Goal: Task Accomplishment & Management: Use online tool/utility

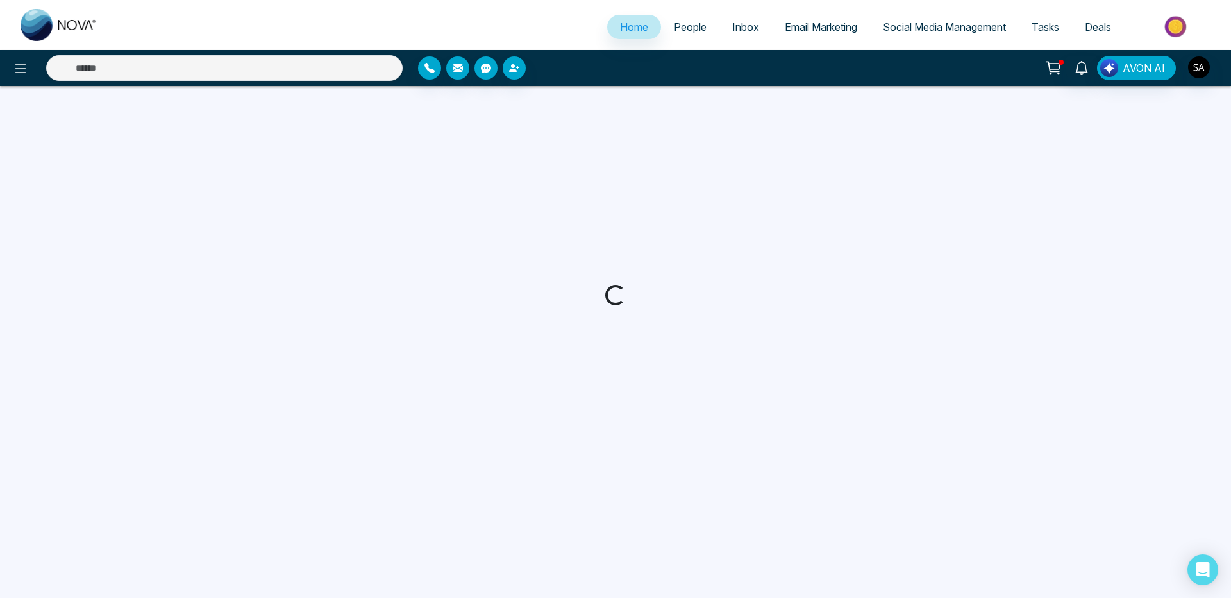
select select "*"
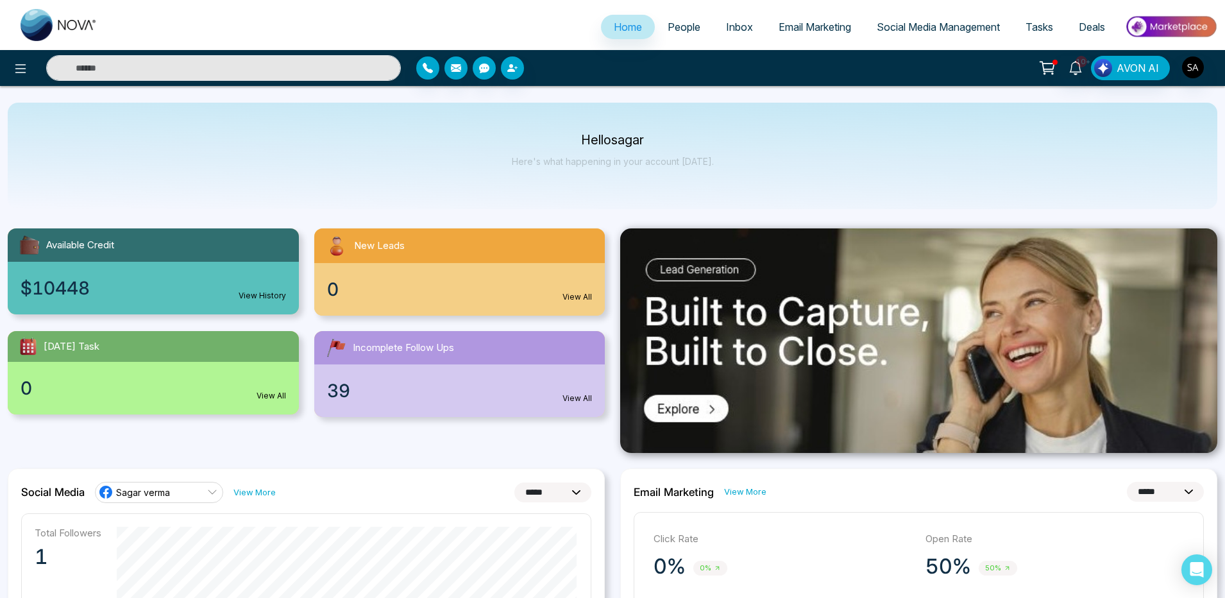
click at [812, 27] on span "Email Marketing" at bounding box center [814, 27] width 72 height 13
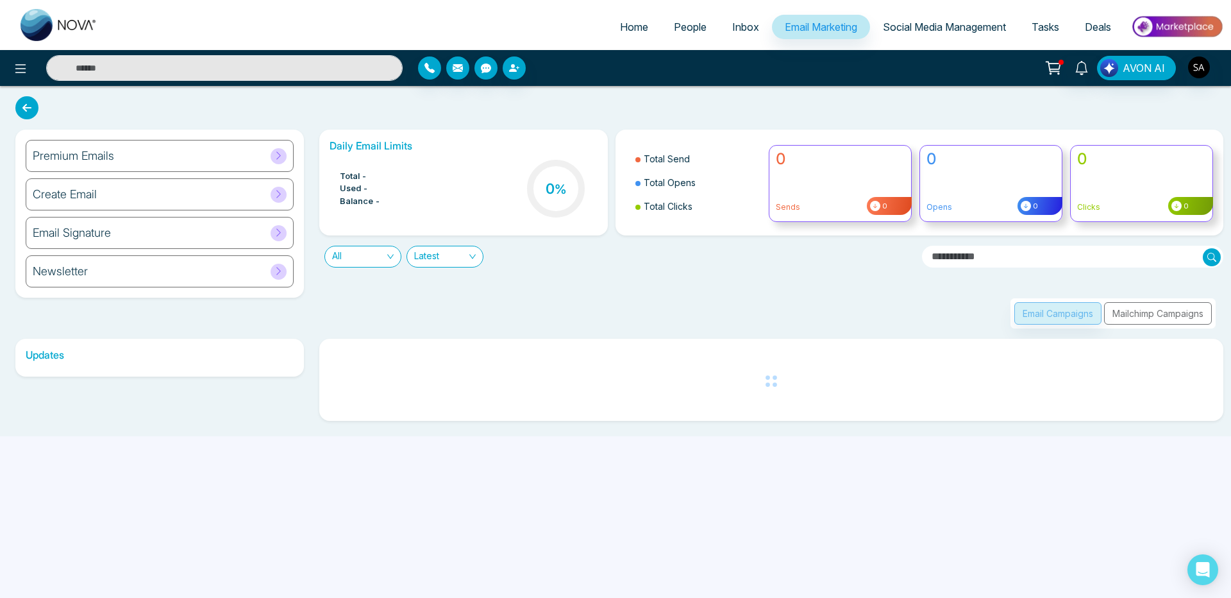
click at [78, 164] on div "Premium Emails" at bounding box center [160, 156] width 268 height 32
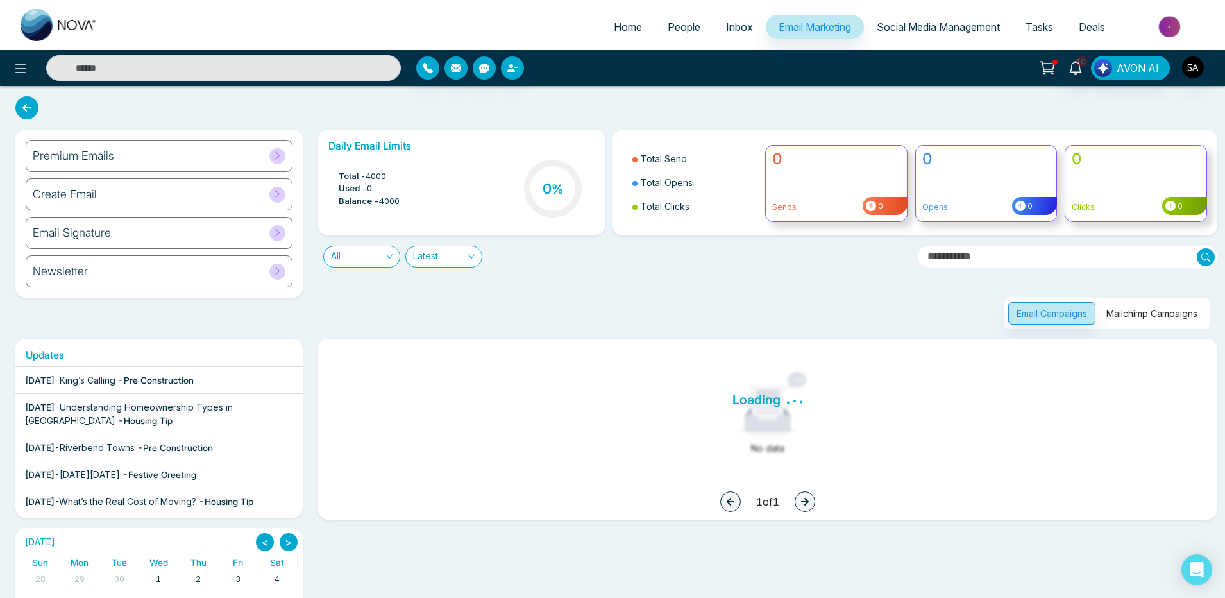
click at [122, 155] on div "Premium Emails" at bounding box center [159, 156] width 267 height 32
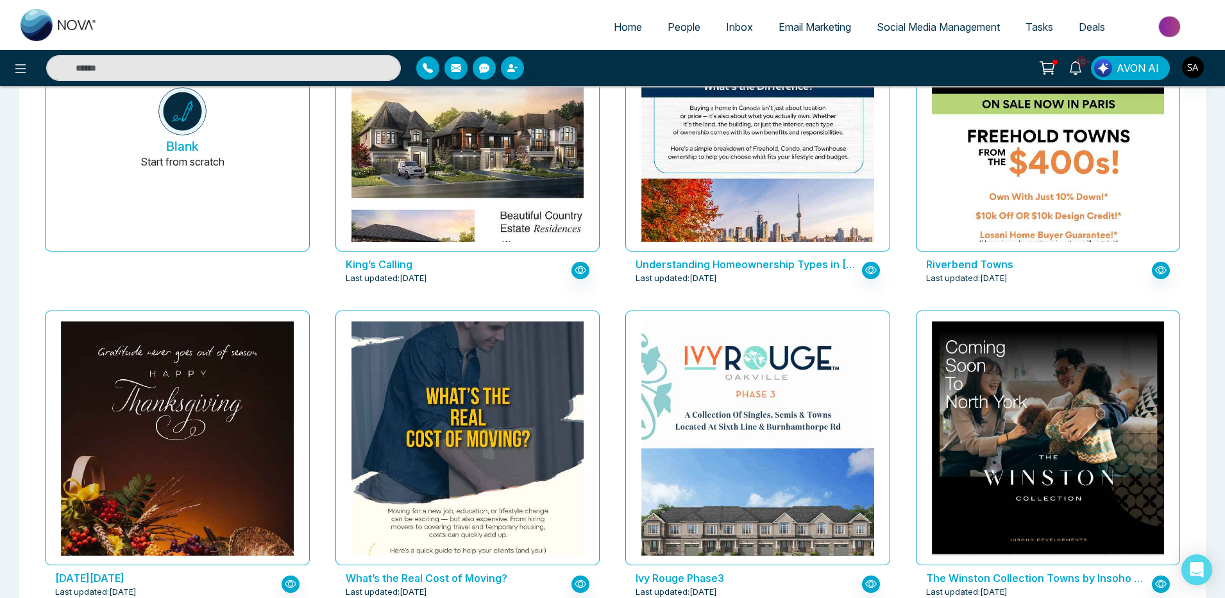
scroll to position [77, 0]
